Goal: Transaction & Acquisition: Purchase product/service

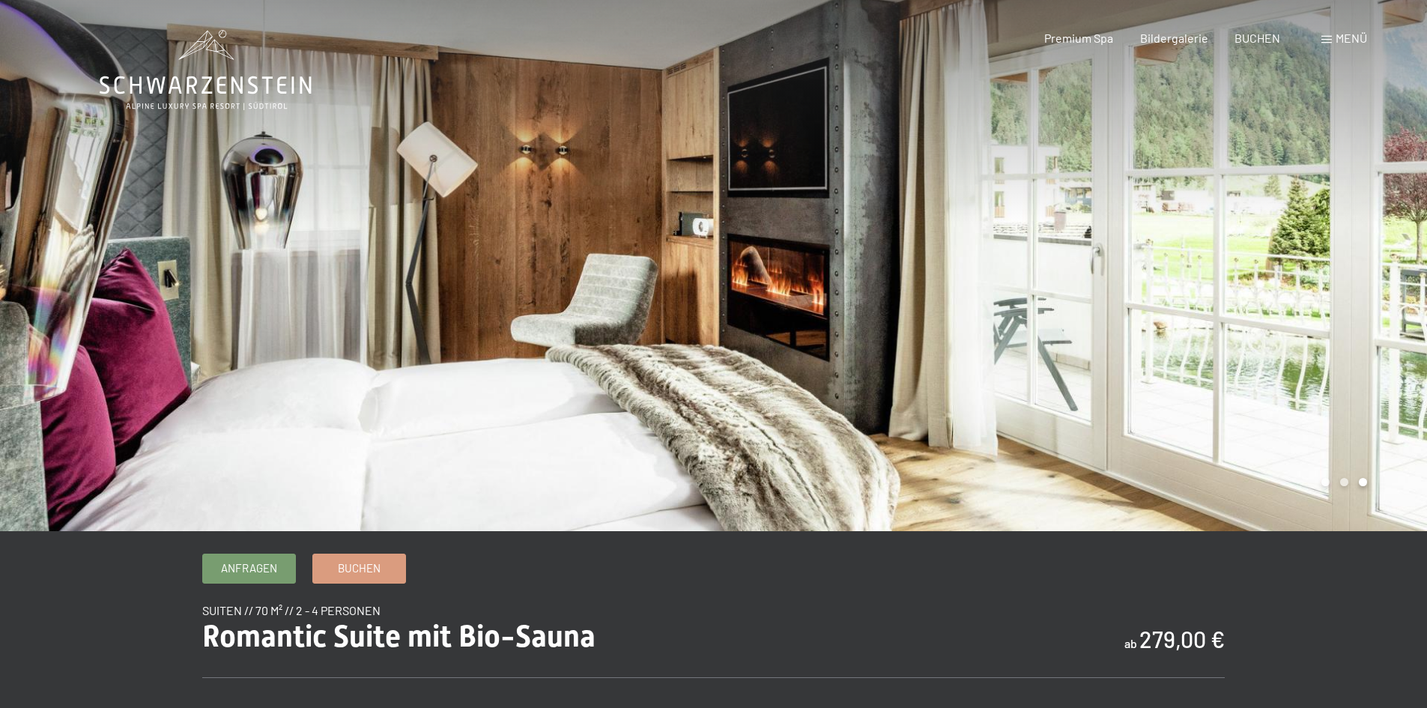
scroll to position [150, 0]
click at [1345, 43] on span "Menü" at bounding box center [1351, 38] width 31 height 14
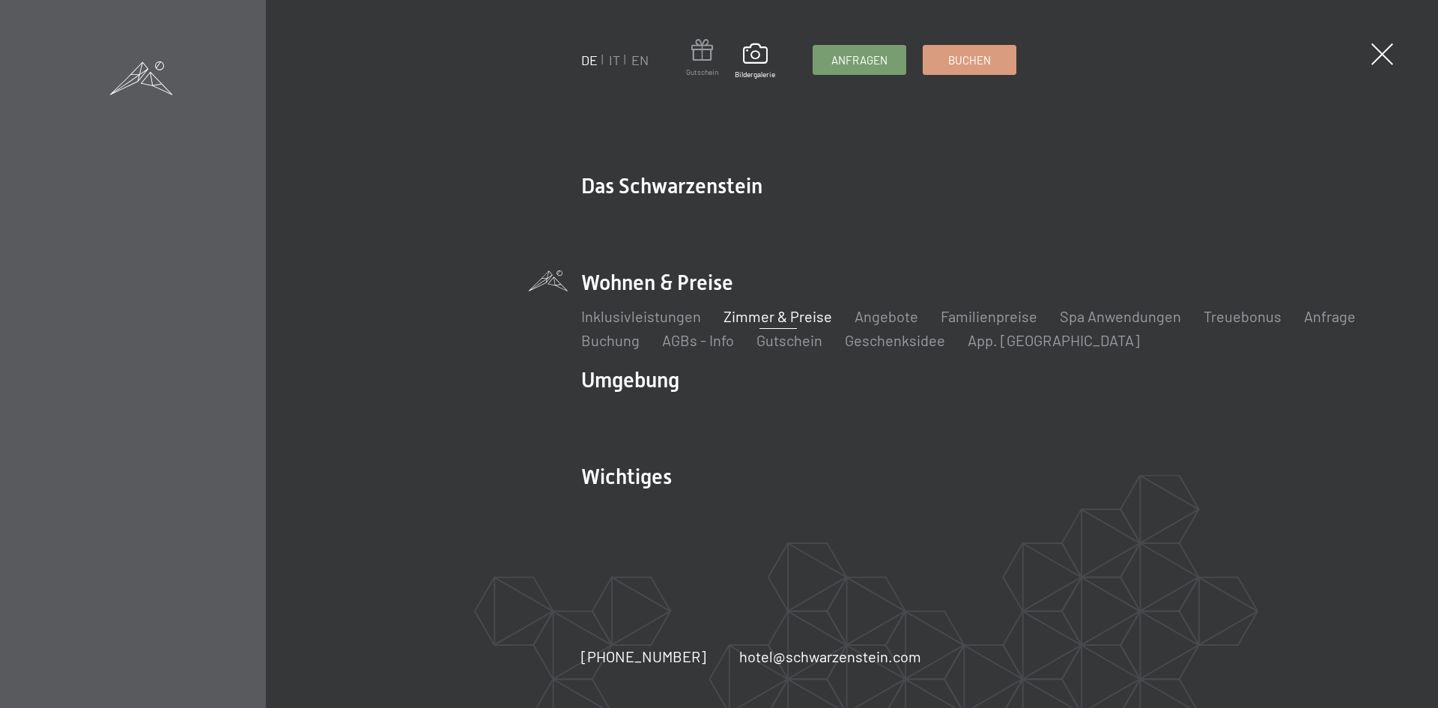
click at [696, 58] on span at bounding box center [702, 53] width 32 height 28
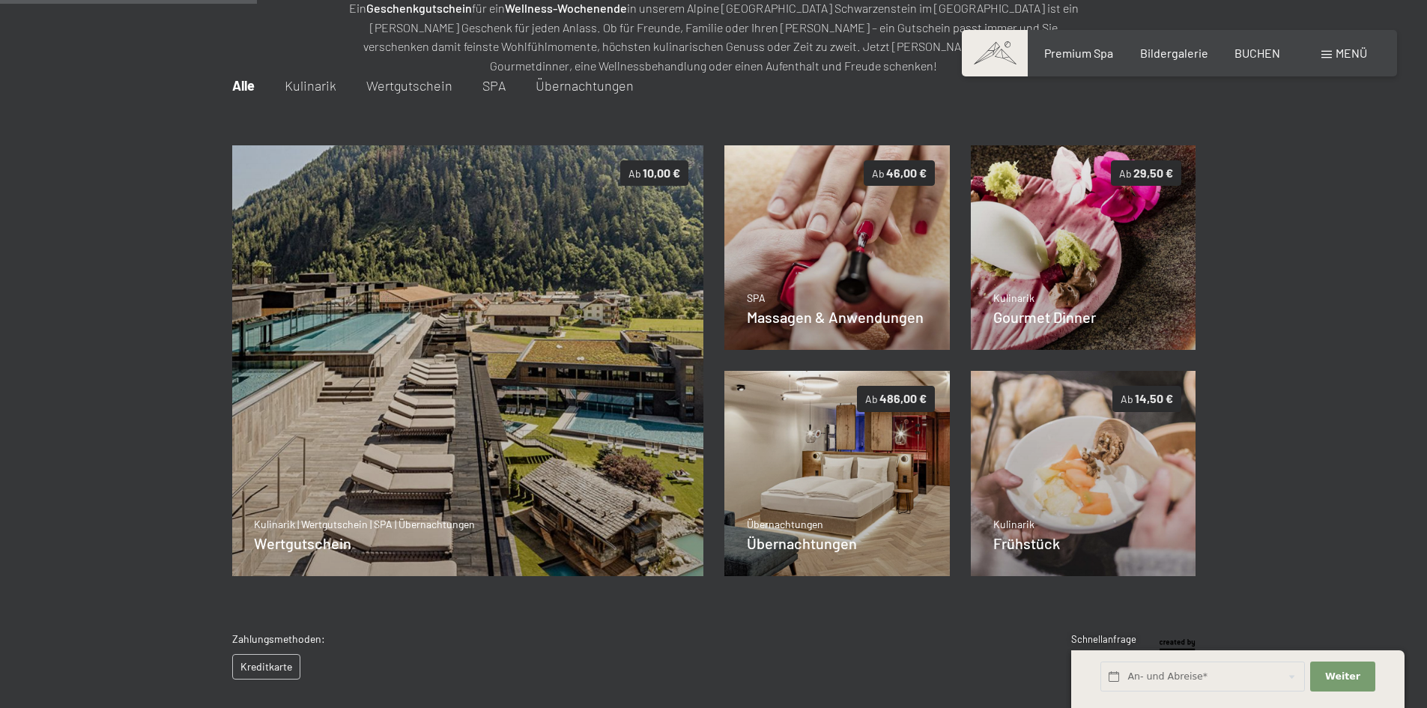
click at [564, 420] on img at bounding box center [467, 360] width 472 height 431
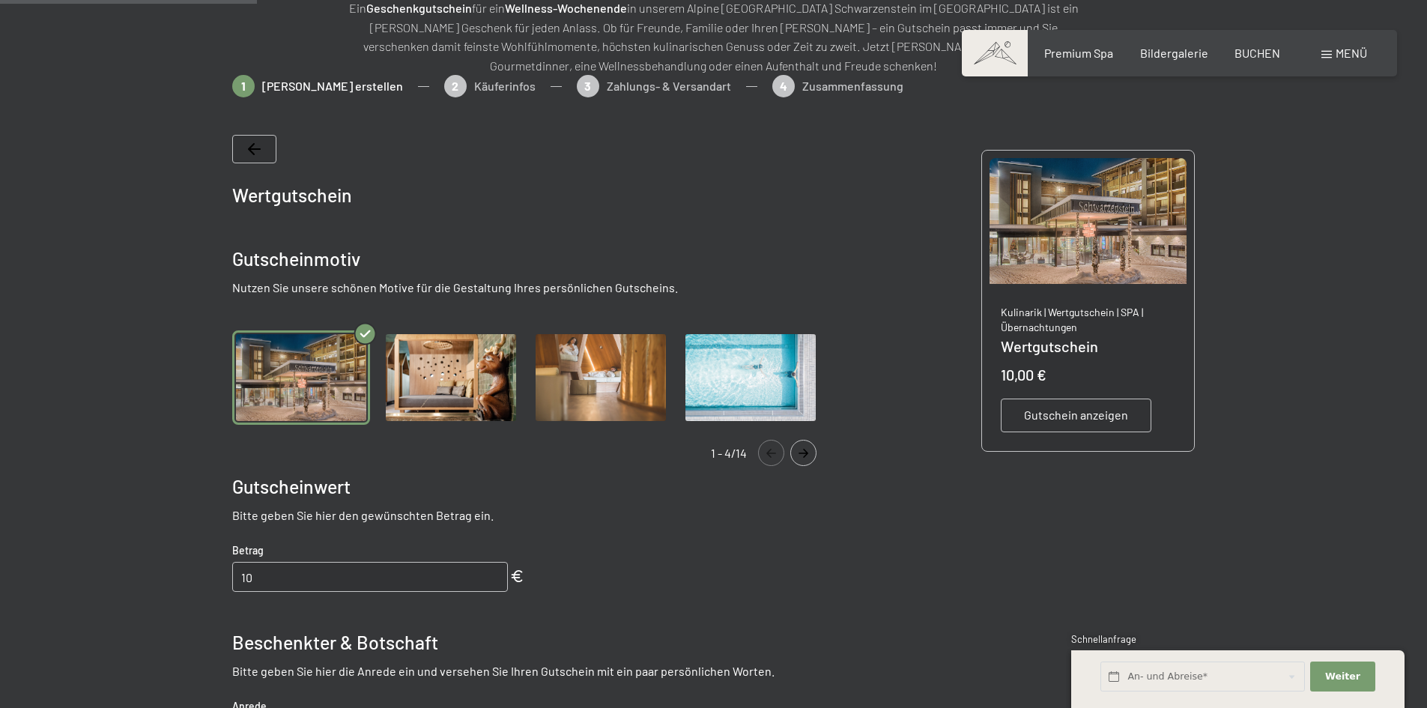
click at [795, 456] on icon "Navigate to next slide" at bounding box center [803, 453] width 25 height 9
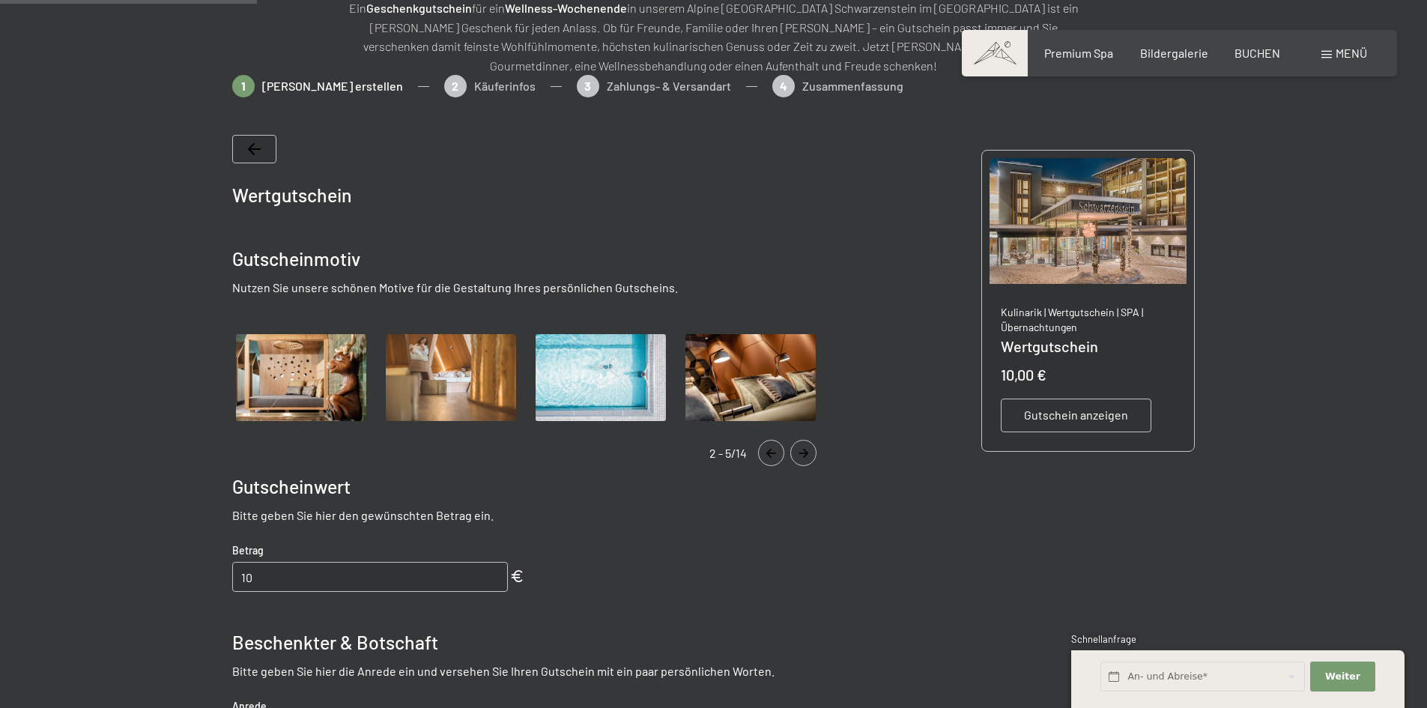
click at [795, 456] on icon "Navigate to next slide" at bounding box center [803, 453] width 25 height 9
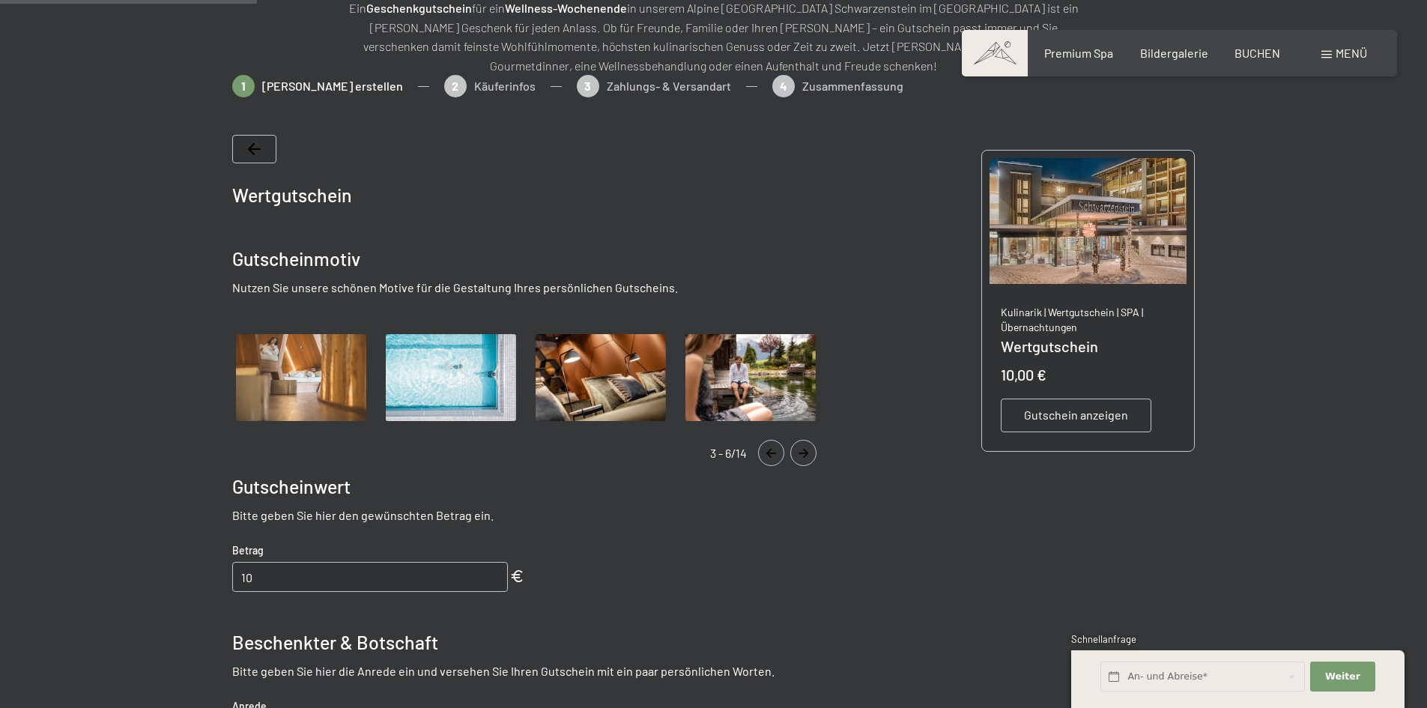
click at [795, 456] on icon "Navigate to next slide" at bounding box center [803, 453] width 25 height 9
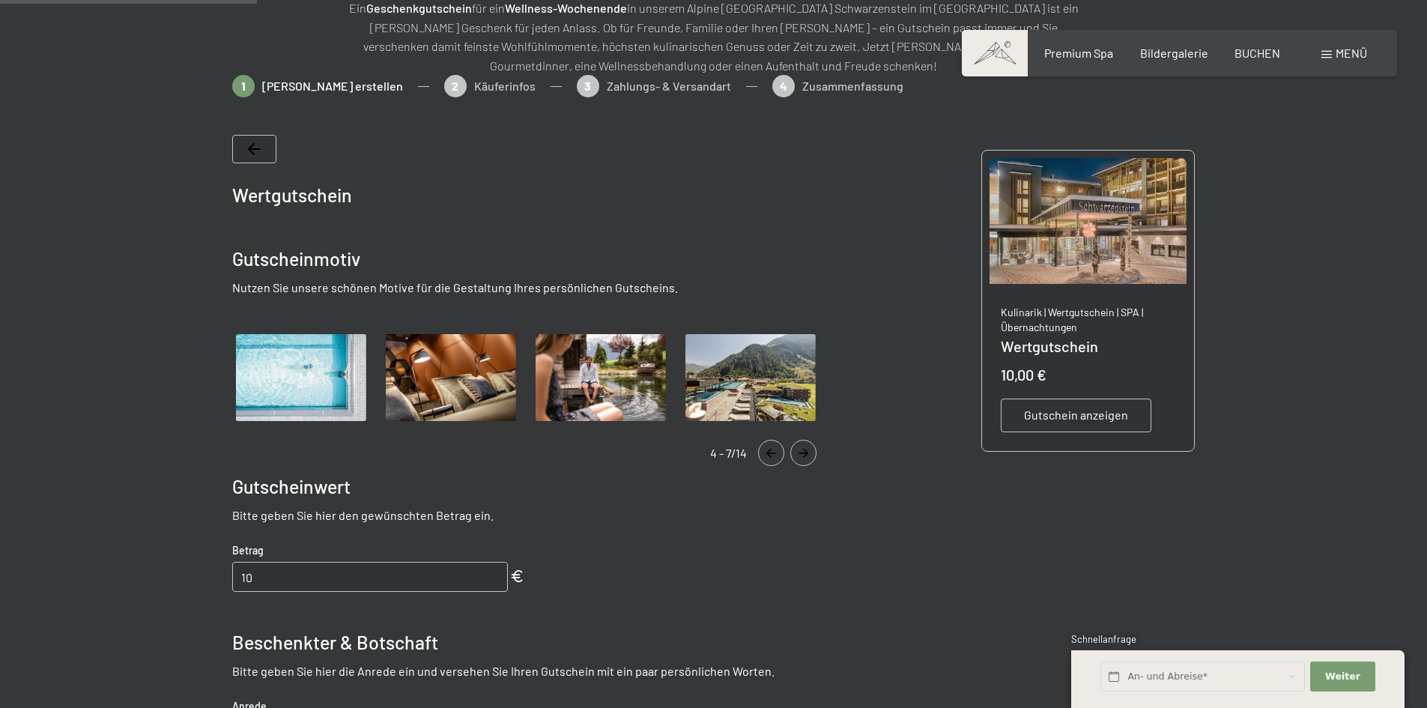
click at [795, 456] on icon "Navigate to next slide" at bounding box center [803, 453] width 25 height 9
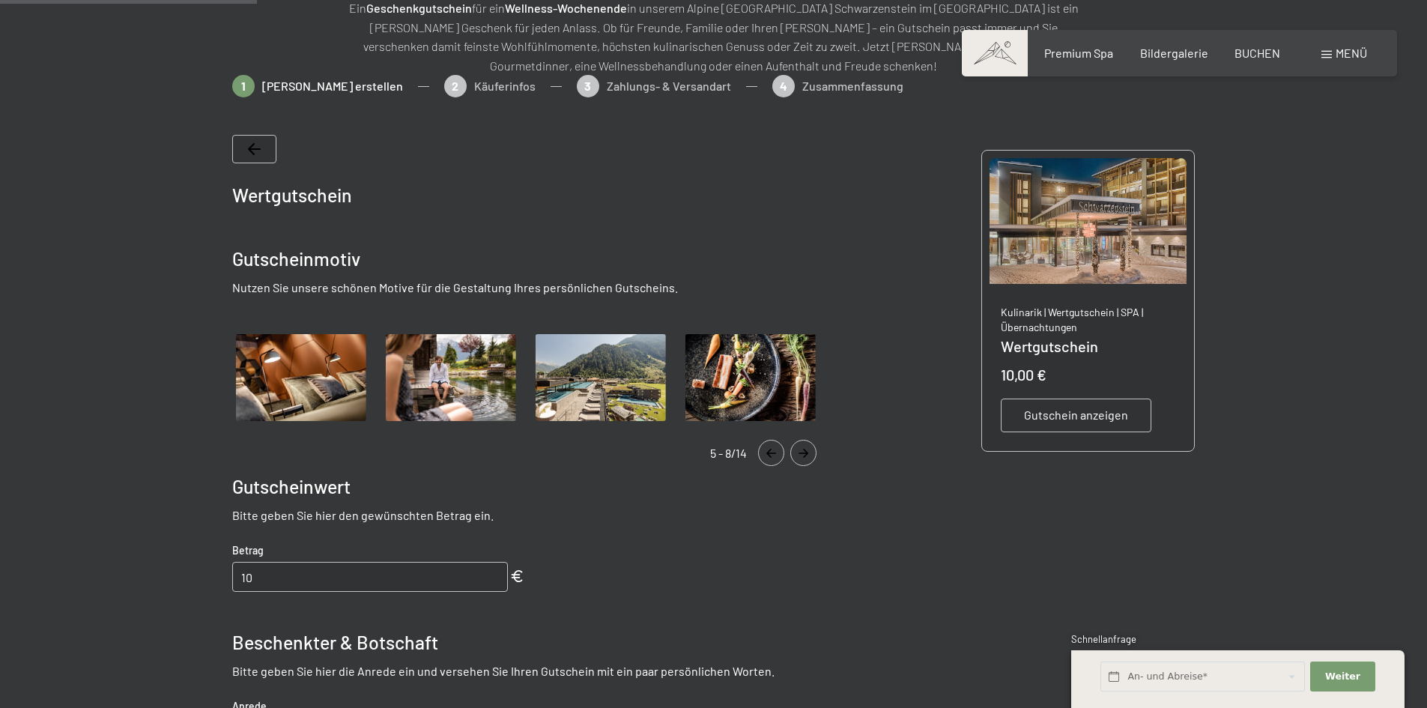
click at [587, 354] on img "Gallery" at bounding box center [601, 377] width 138 height 95
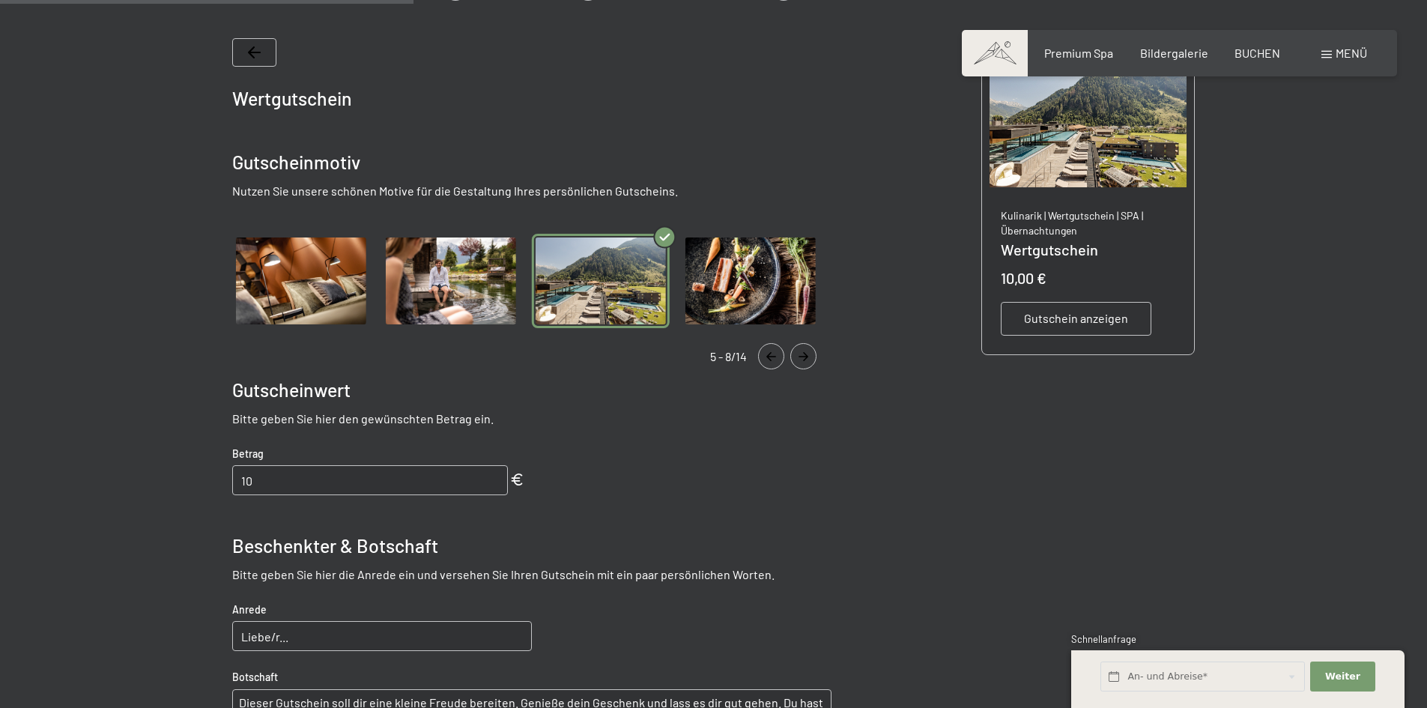
scroll to position [517, 0]
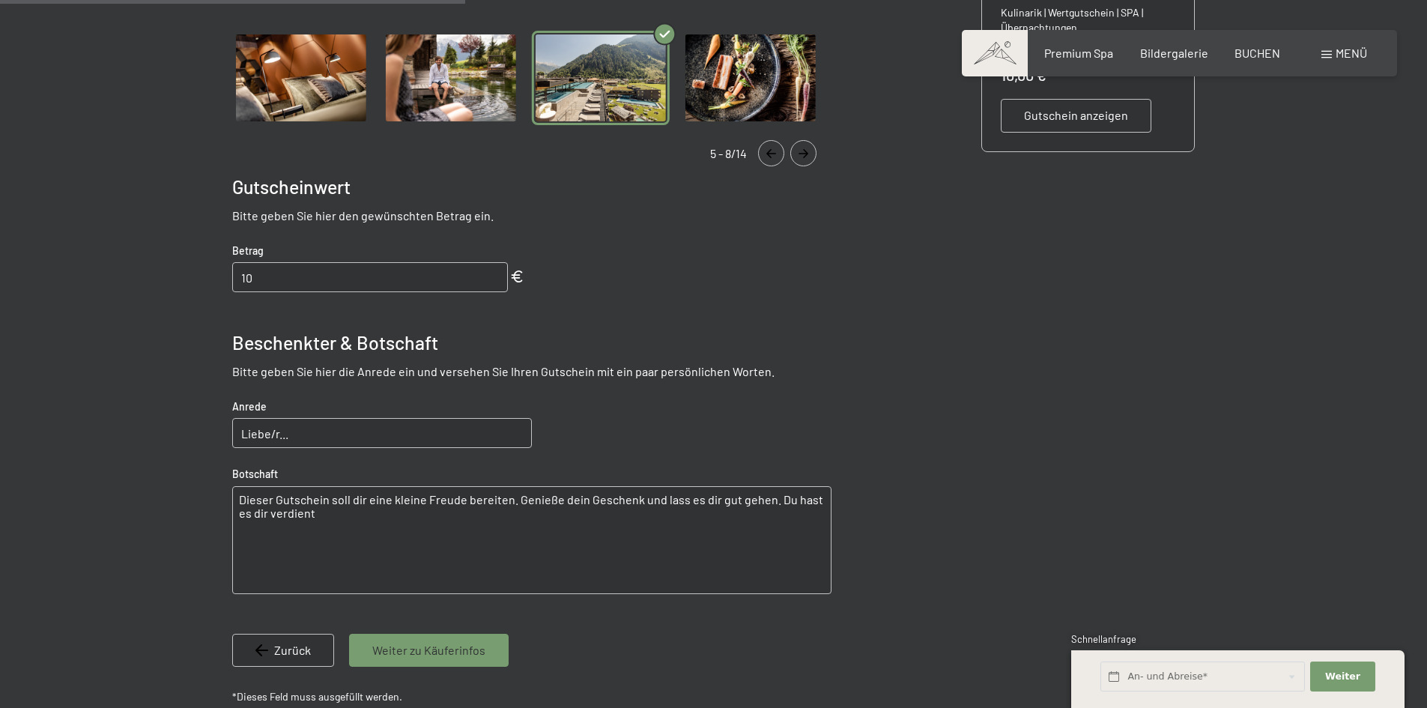
drag, startPoint x: 308, startPoint y: 271, endPoint x: 107, endPoint y: 270, distance: 200.8
click at [108, 269] on div at bounding box center [713, 274] width 1427 height 998
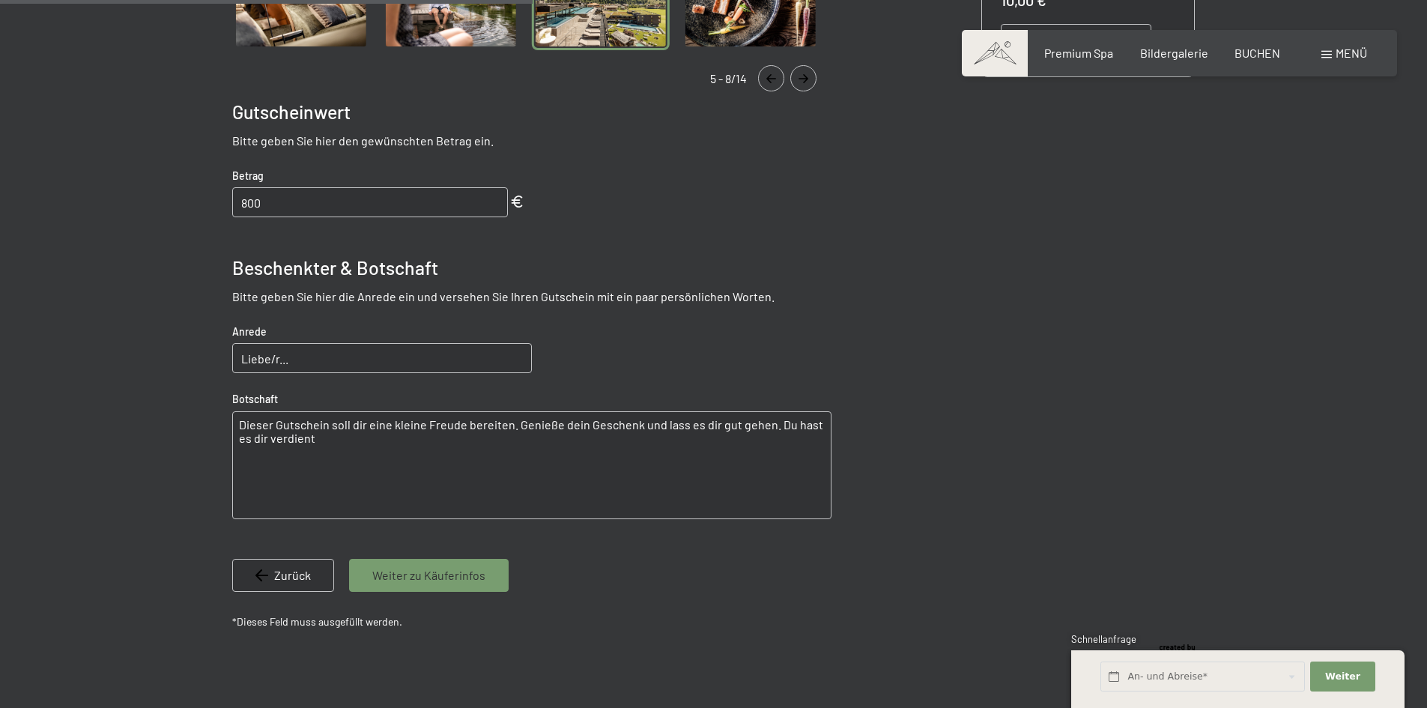
type input "800"
click at [430, 575] on span "Weiter zu Käuferinfos" at bounding box center [428, 575] width 113 height 16
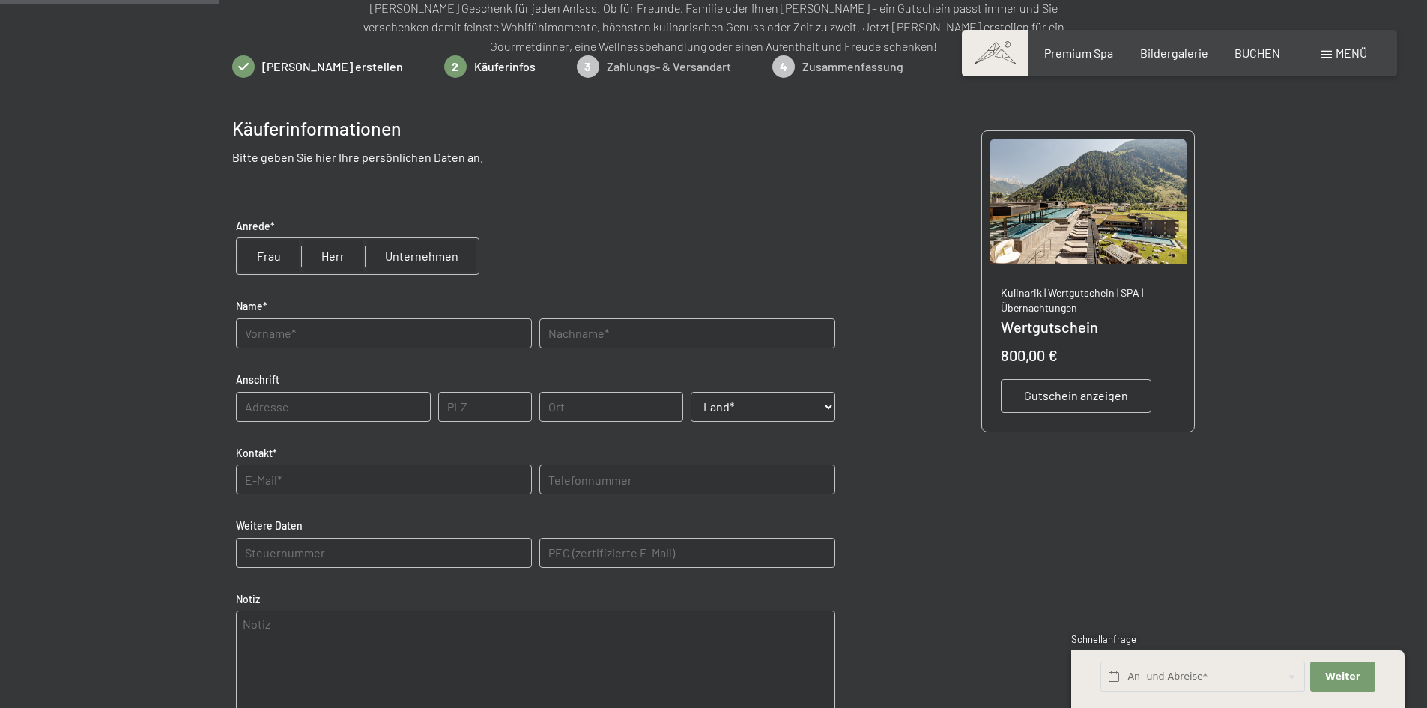
scroll to position [217, 0]
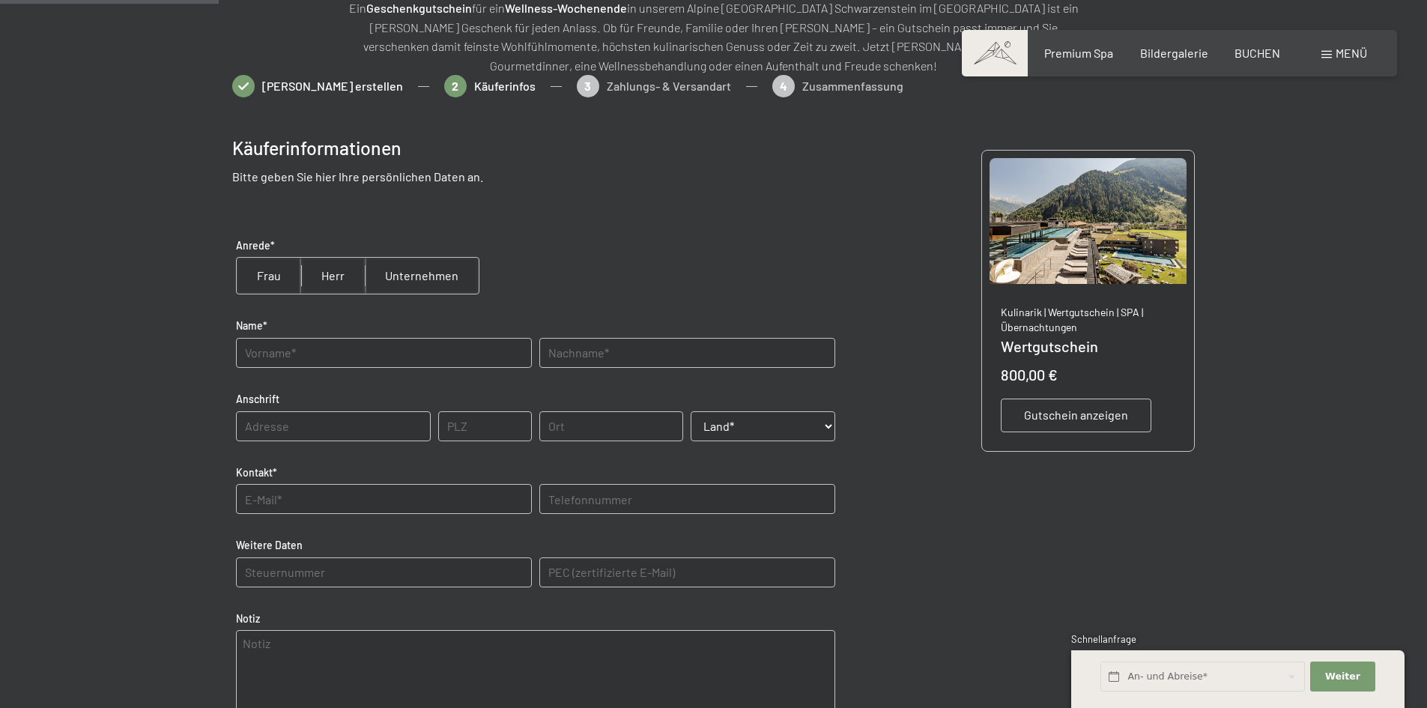
click at [324, 275] on input "radio" at bounding box center [333, 276] width 64 height 36
radio input "true"
click at [291, 366] on input "text" at bounding box center [384, 353] width 296 height 30
type input "Alexander"
type input "Widmann"
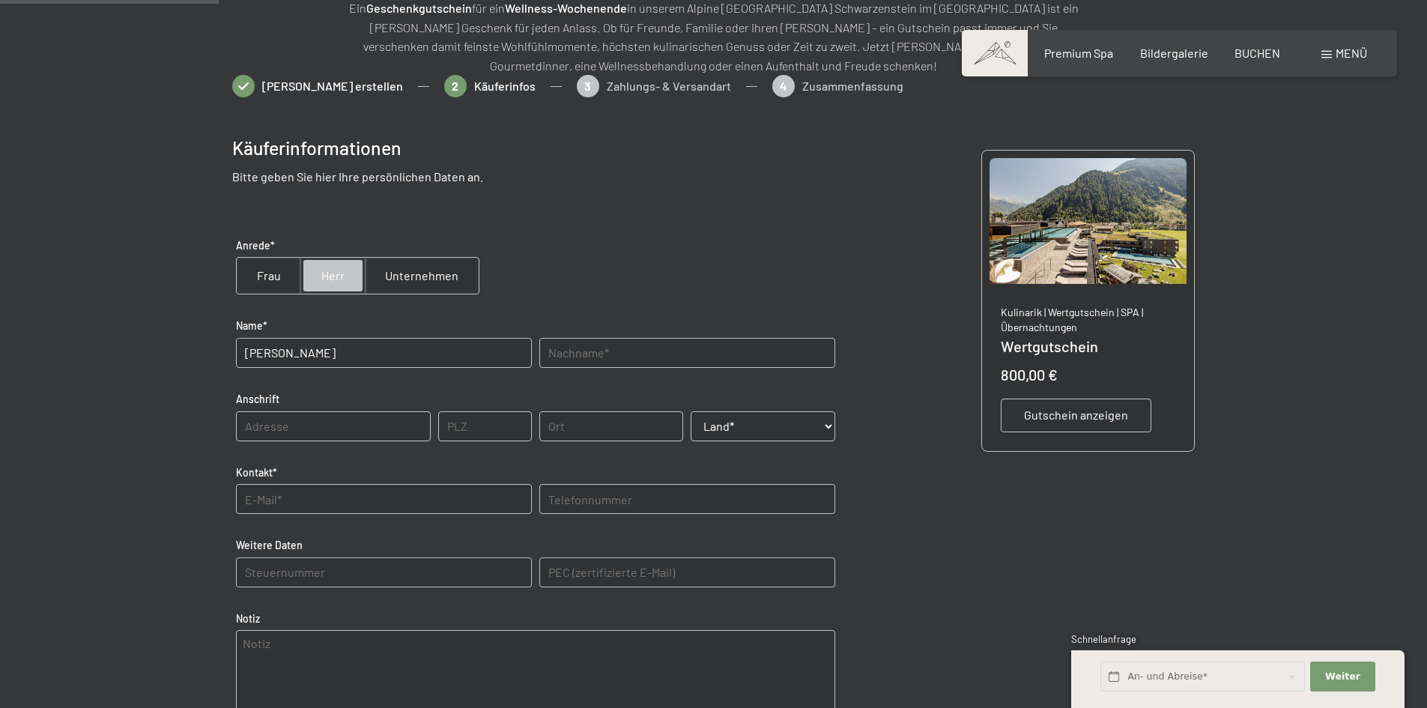
type input "Rodenecker Alm 11"
type input "39037"
type input "Rodeneck"
type input "info@roneralm.com"
type input "0472546016"
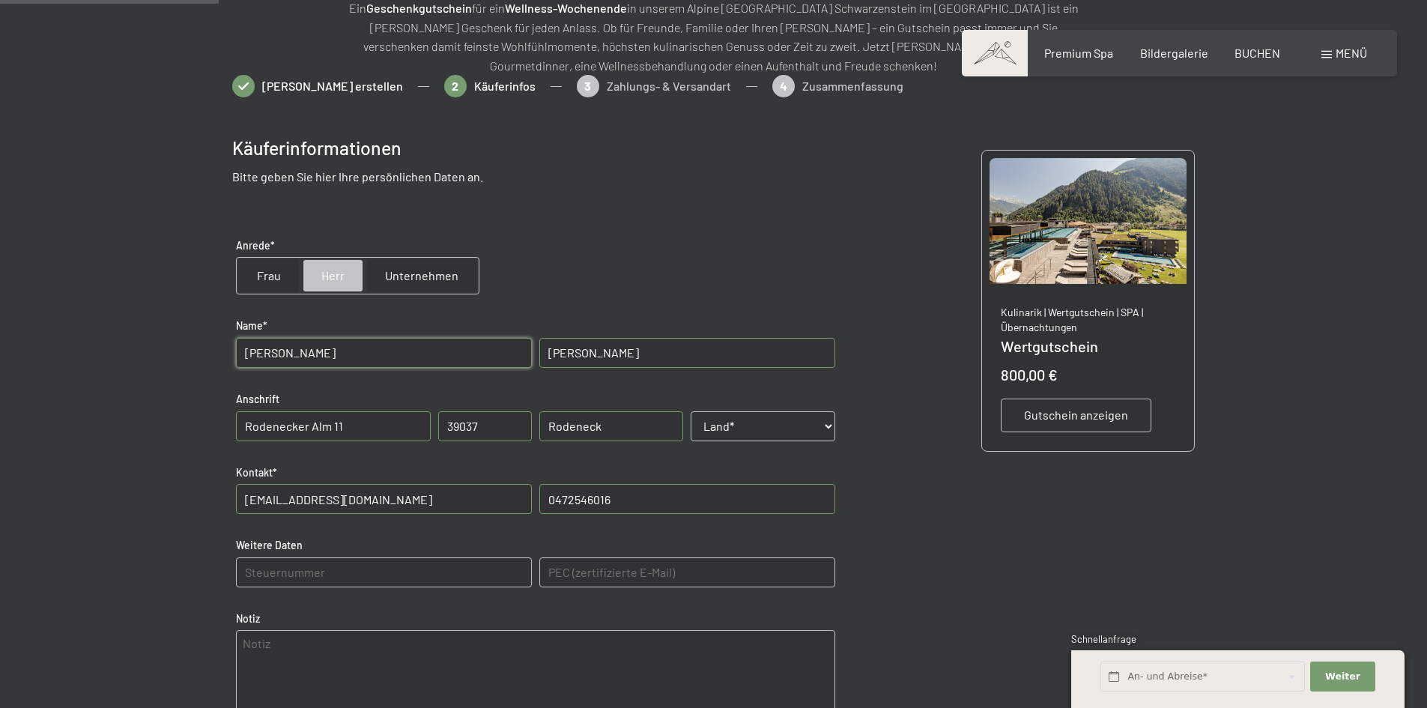
drag, startPoint x: 375, startPoint y: 424, endPoint x: 12, endPoint y: 402, distance: 363.2
click at [13, 402] on div at bounding box center [713, 489] width 1427 height 829
type input "Almweg 7"
click at [756, 432] on select "Land* Österreich Frankreich Deutschland Italien Schweiz -----------------------…" at bounding box center [763, 426] width 145 height 30
select select "ITA"
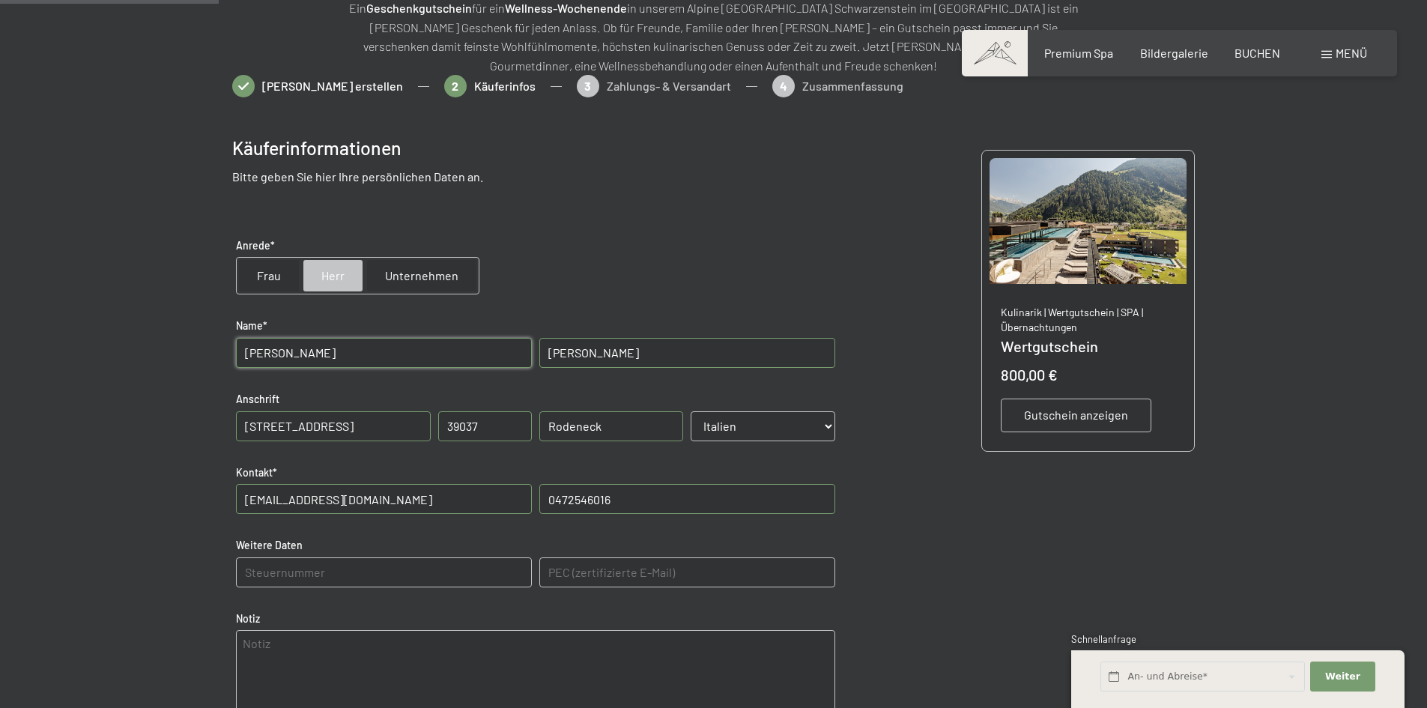
click at [691, 411] on select "Land* Österreich Frankreich Deutschland Italien Schweiz -----------------------…" at bounding box center [763, 426] width 145 height 30
drag, startPoint x: 348, startPoint y: 494, endPoint x: 172, endPoint y: 481, distance: 177.2
click at [172, 481] on div at bounding box center [713, 489] width 1135 height 829
type input "alex@naturhotel-runa.com"
click at [325, 575] on Daten "text" at bounding box center [384, 572] width 296 height 30
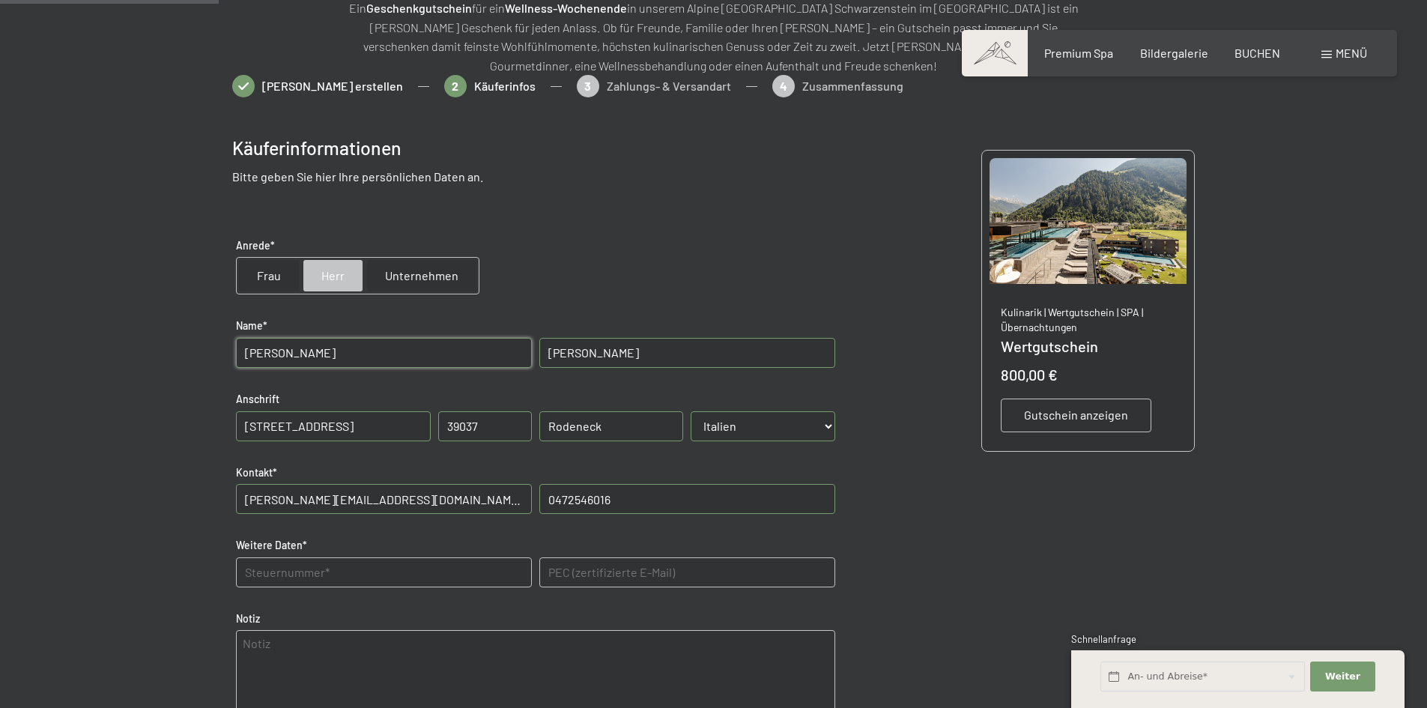
type Daten "WDMLND80H07B160I"
click at [619, 569] on E-Mail\) "text" at bounding box center [687, 572] width 296 height 30
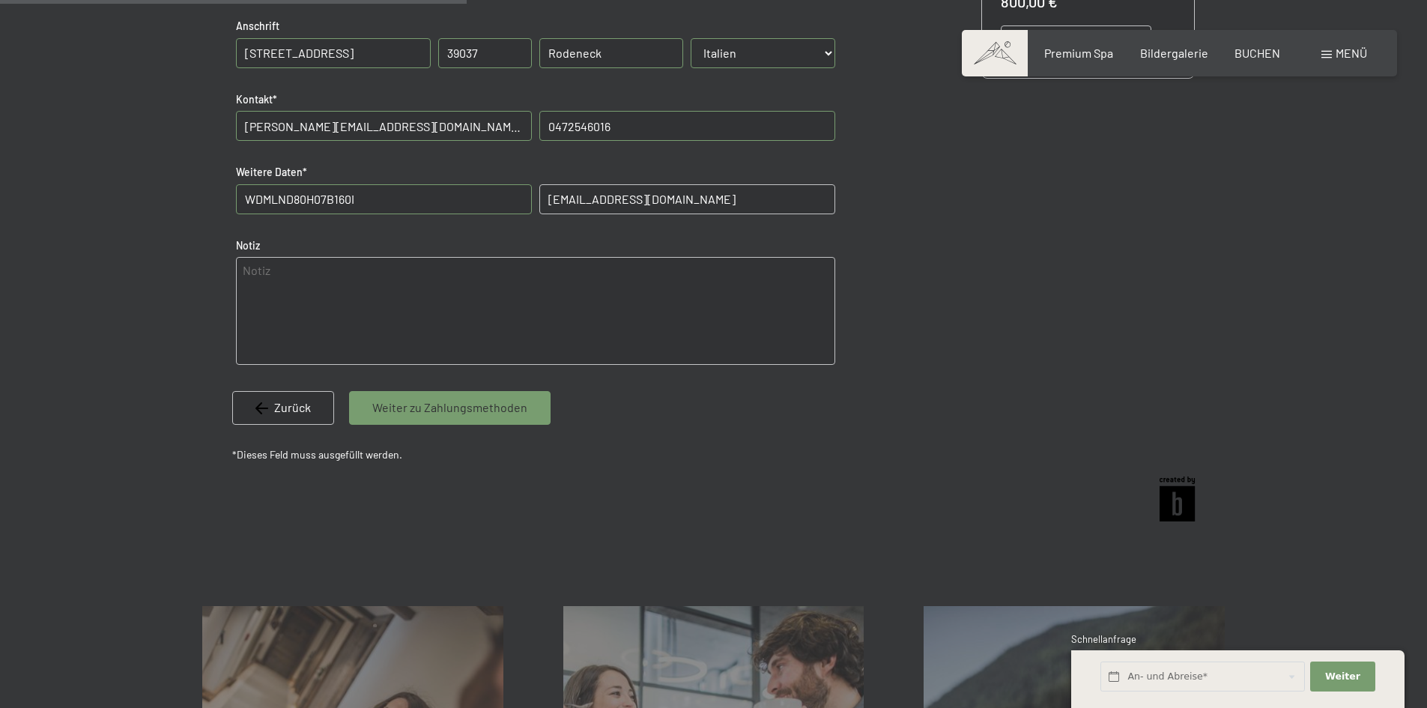
scroll to position [592, 0]
type E-Mail\) "pec.ronerhuette@rolmail.net"
click at [505, 396] on div "Weiter zu Zahlungsmethoden" at bounding box center [450, 406] width 202 height 33
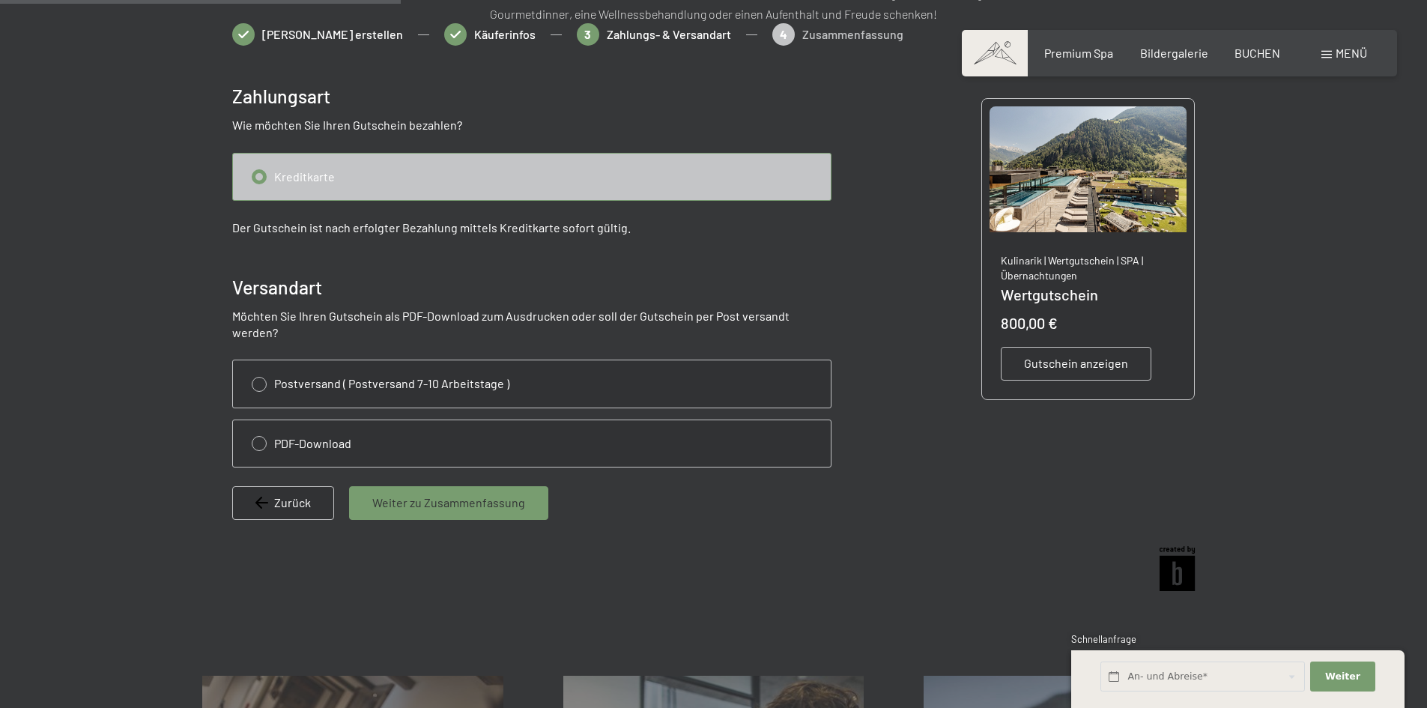
scroll to position [217, 0]
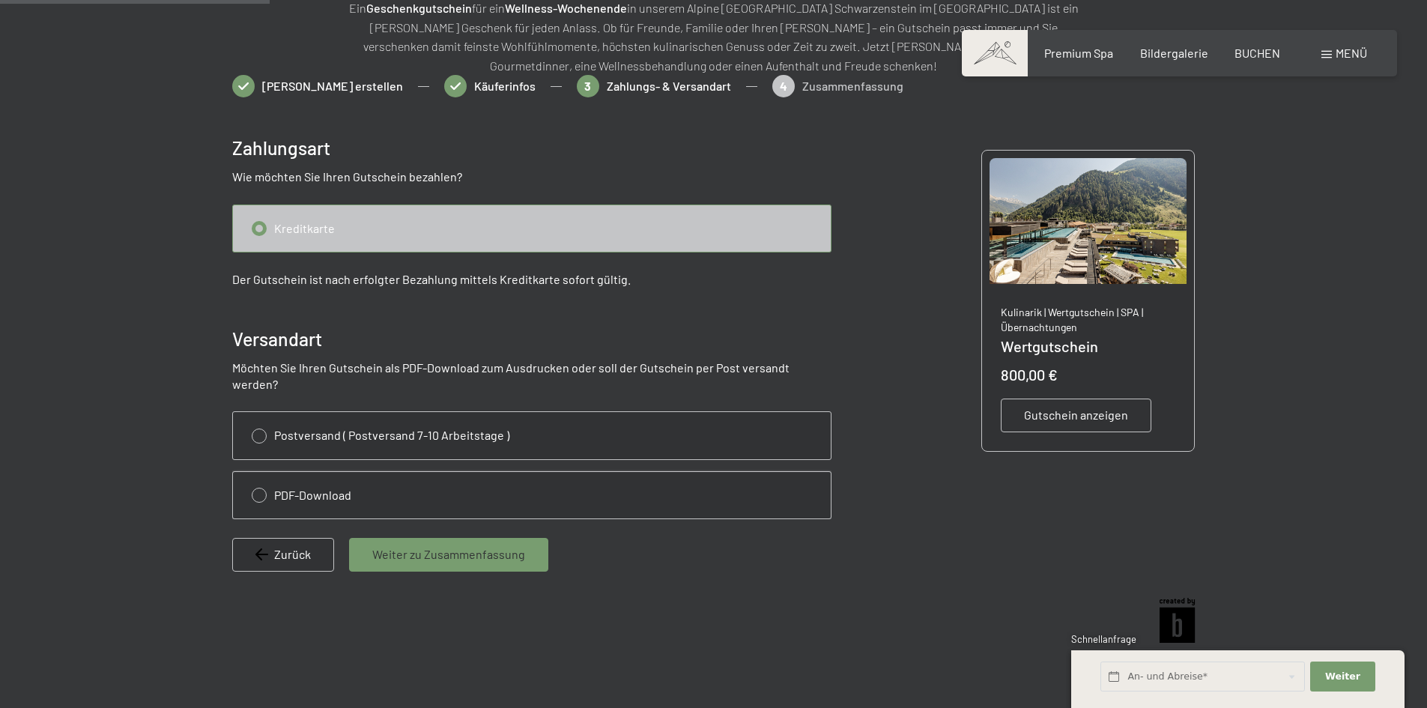
click at [278, 472] on input "radio" at bounding box center [532, 495] width 598 height 46
radio input "true"
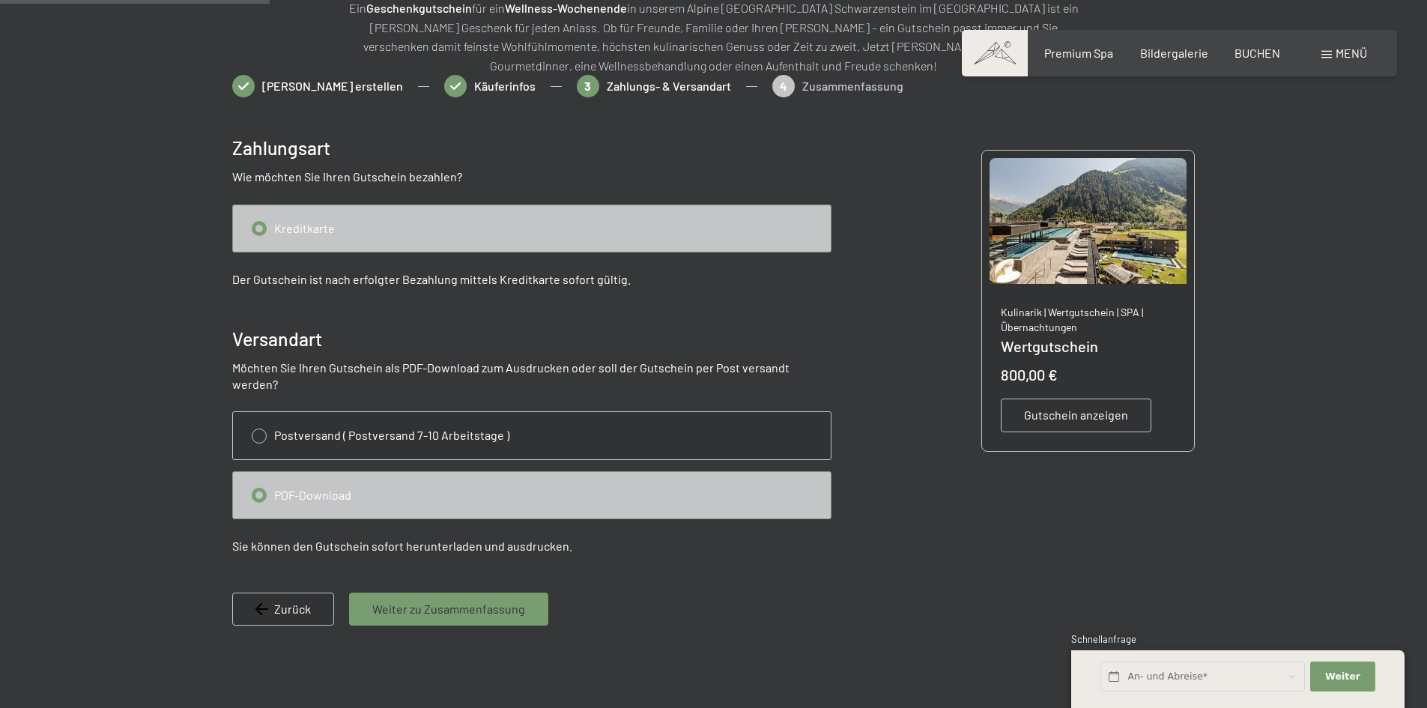
click at [467, 601] on span "Weiter zu Zusammenfassung" at bounding box center [448, 609] width 153 height 16
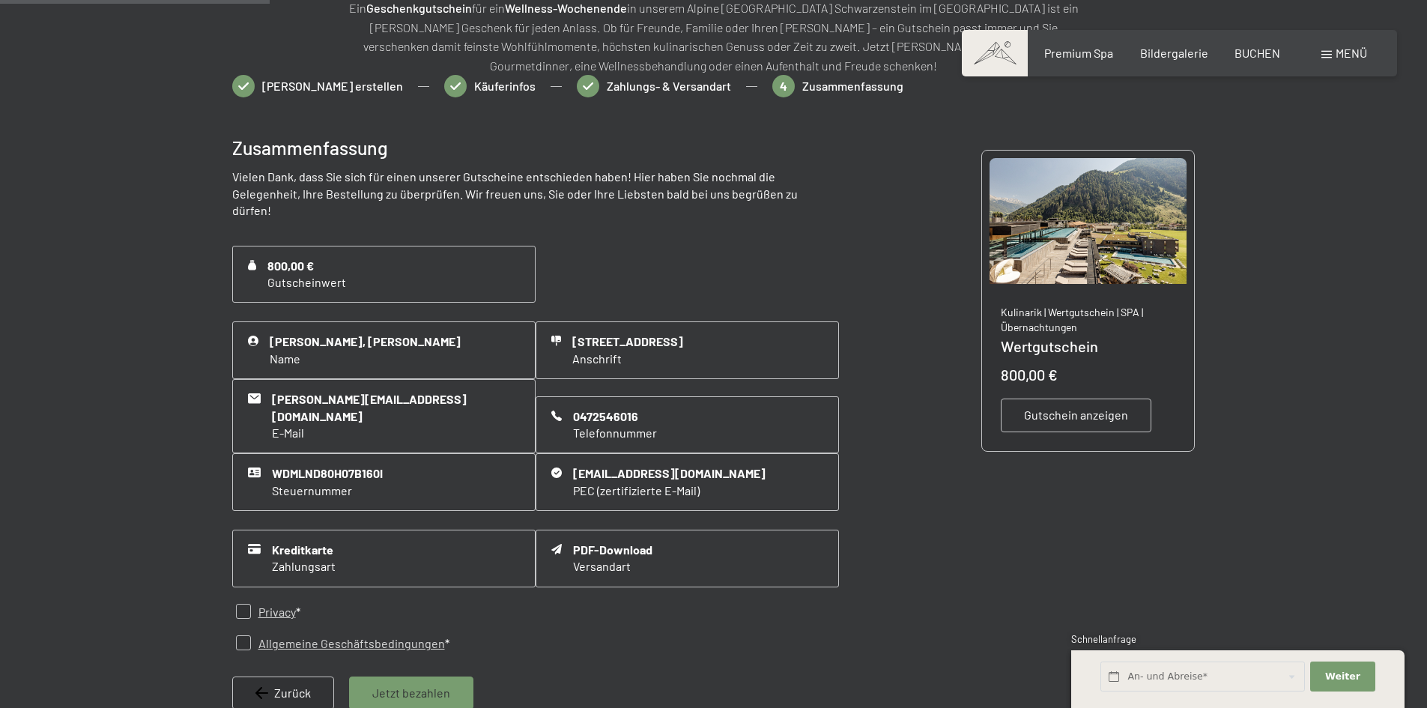
click at [407, 685] on span "Jetzt bezahlen" at bounding box center [411, 693] width 78 height 16
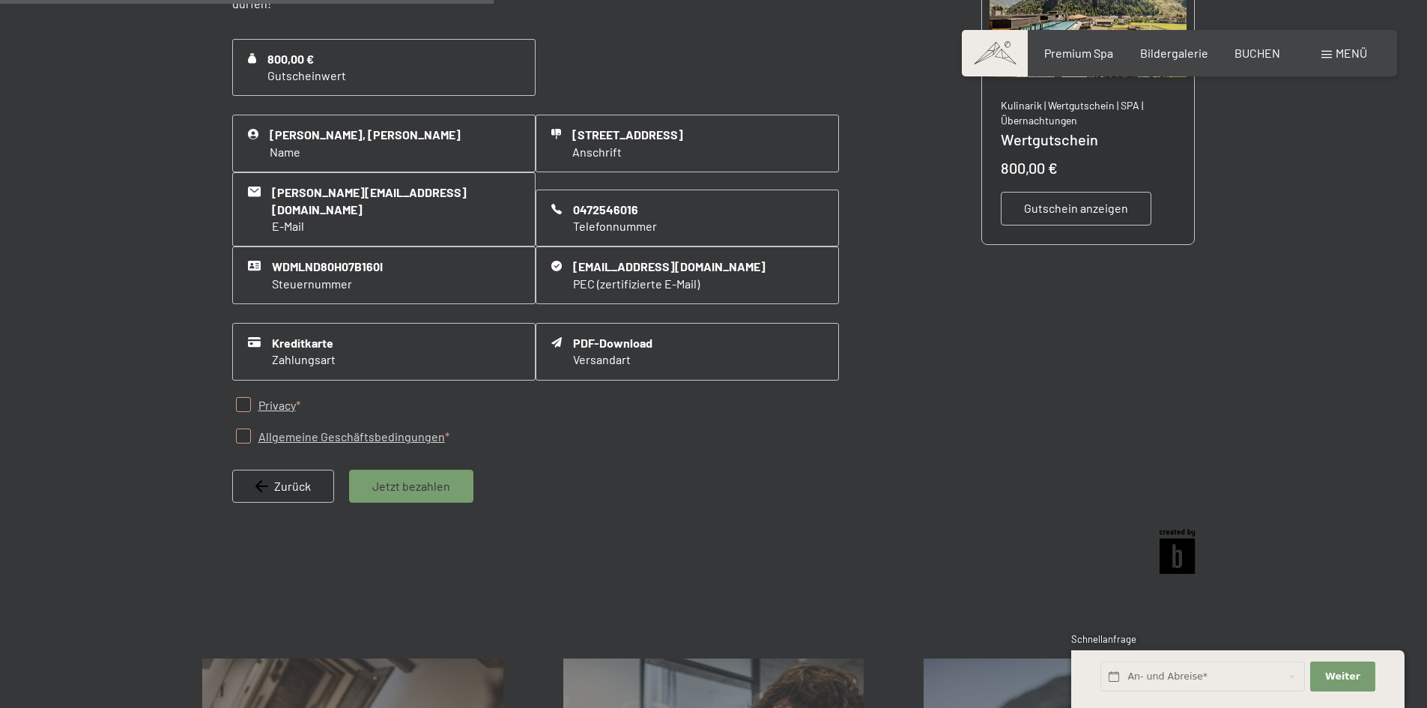
scroll to position [442, 0]
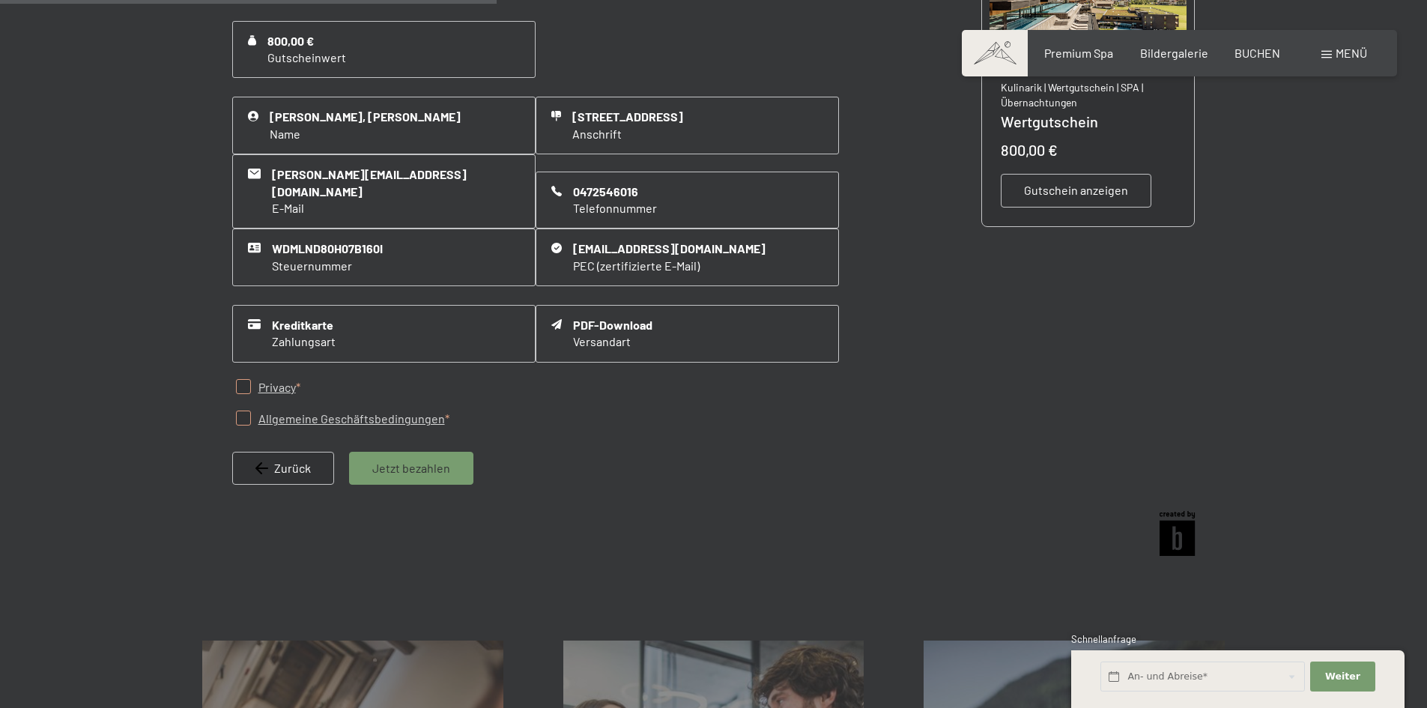
click at [243, 379] on input "checkbox" at bounding box center [243, 386] width 15 height 15
checkbox input "true"
click at [238, 411] on input "checkbox" at bounding box center [243, 418] width 15 height 15
checkbox input "true"
click at [404, 452] on div "Jetzt bezahlen" at bounding box center [411, 468] width 124 height 33
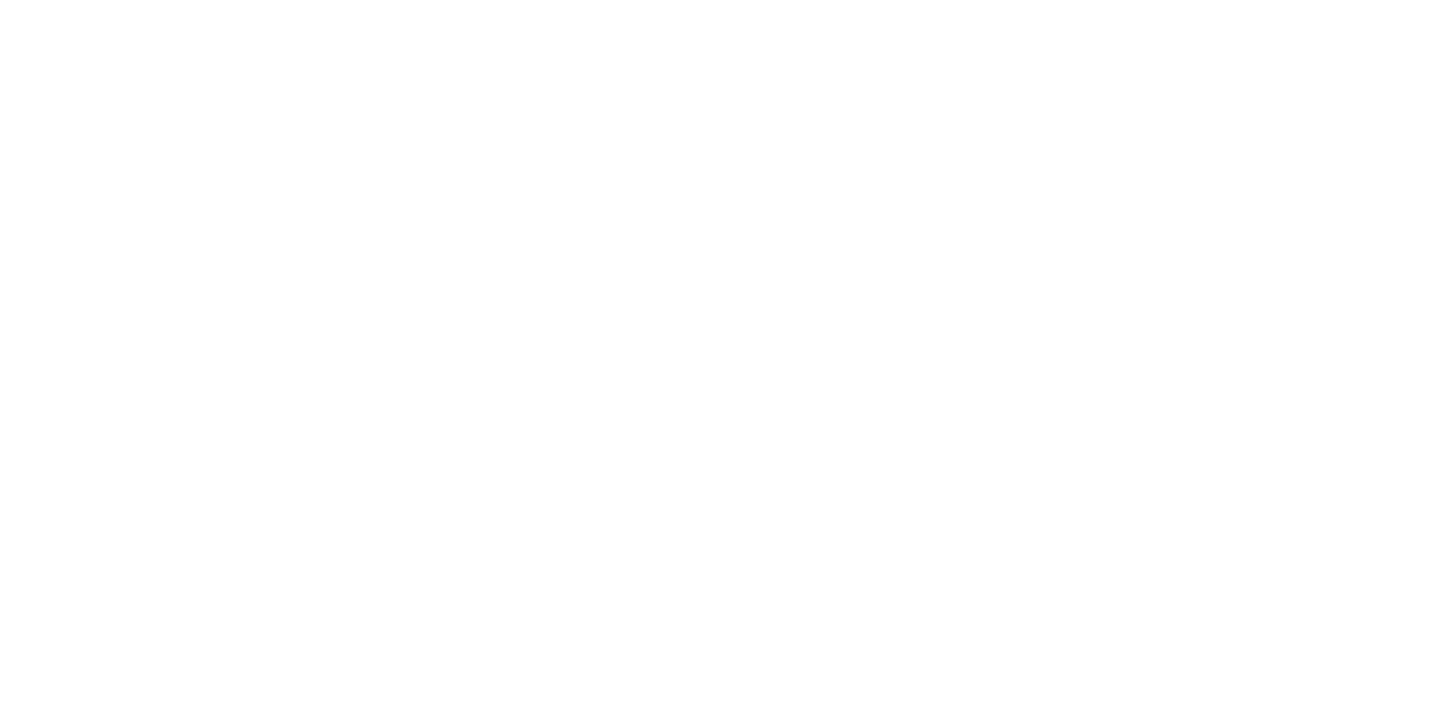
scroll to position [0, 0]
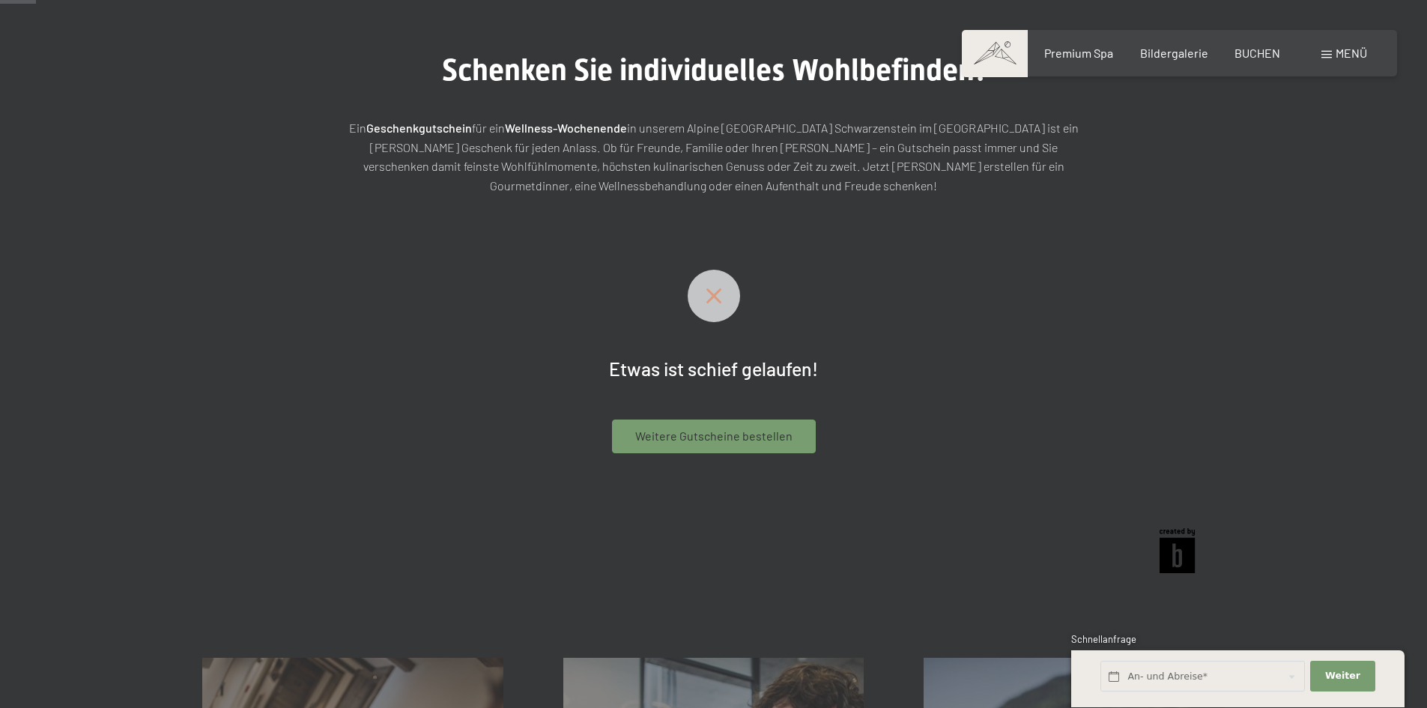
scroll to position [217, 0]
